Goal: Task Accomplishment & Management: Manage account settings

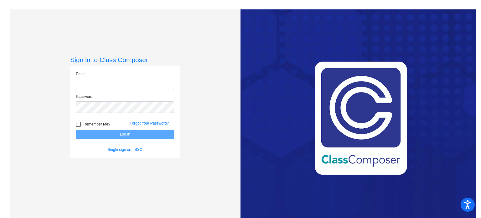
type input "[EMAIL_ADDRESS][DOMAIN_NAME]"
click at [124, 136] on button "Log In" at bounding box center [125, 134] width 98 height 9
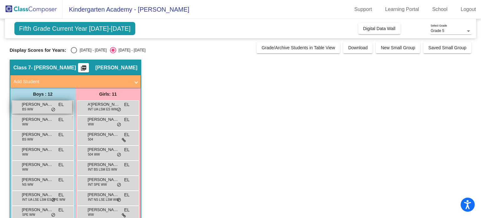
click at [43, 108] on div "[PERSON_NAME] BS WW EL lock do_not_disturb_alt" at bounding box center [42, 107] width 60 height 13
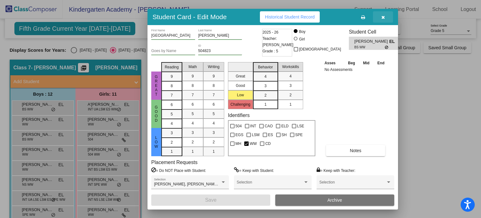
click at [381, 18] on icon "button" at bounding box center [382, 17] width 3 height 4
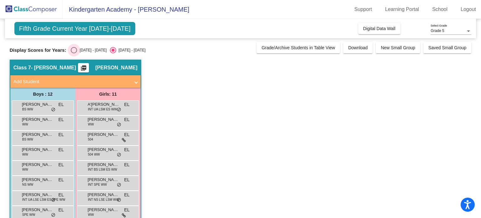
click at [75, 47] on div "Select an option" at bounding box center [74, 50] width 6 height 6
click at [74, 53] on input "[DATE] - [DATE]" at bounding box center [74, 53] width 0 height 0
radio input "true"
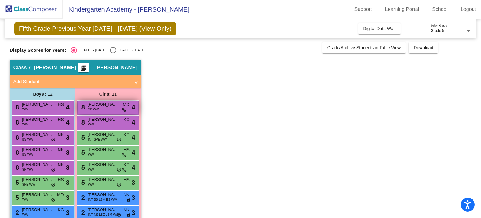
click at [108, 107] on div "8 [PERSON_NAME] WW MD lock do_not_disturb_alt 4" at bounding box center [108, 107] width 60 height 13
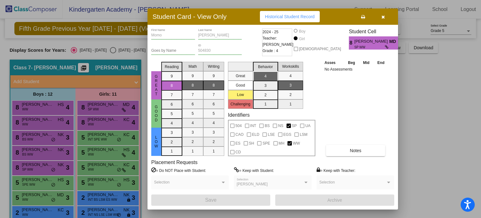
click at [435, 90] on div at bounding box center [240, 109] width 481 height 218
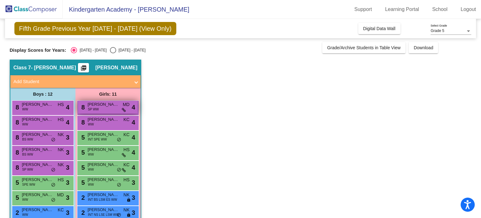
click at [101, 108] on div "8 [PERSON_NAME] WW MD lock do_not_disturb_alt 4" at bounding box center [108, 107] width 60 height 13
